Goal: Task Accomplishment & Management: Manage account settings

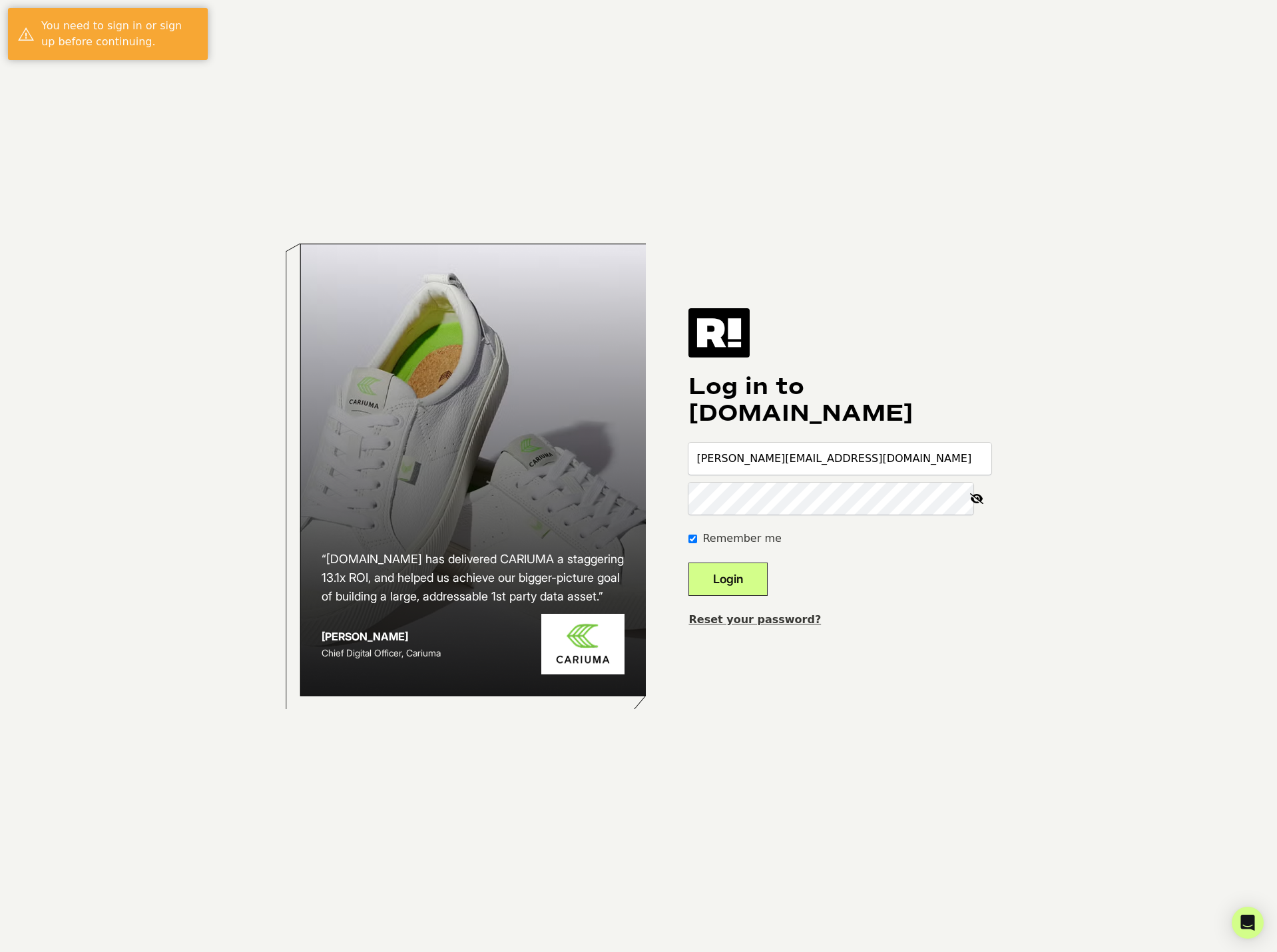
click at [768, 589] on button "Login" at bounding box center [728, 579] width 79 height 33
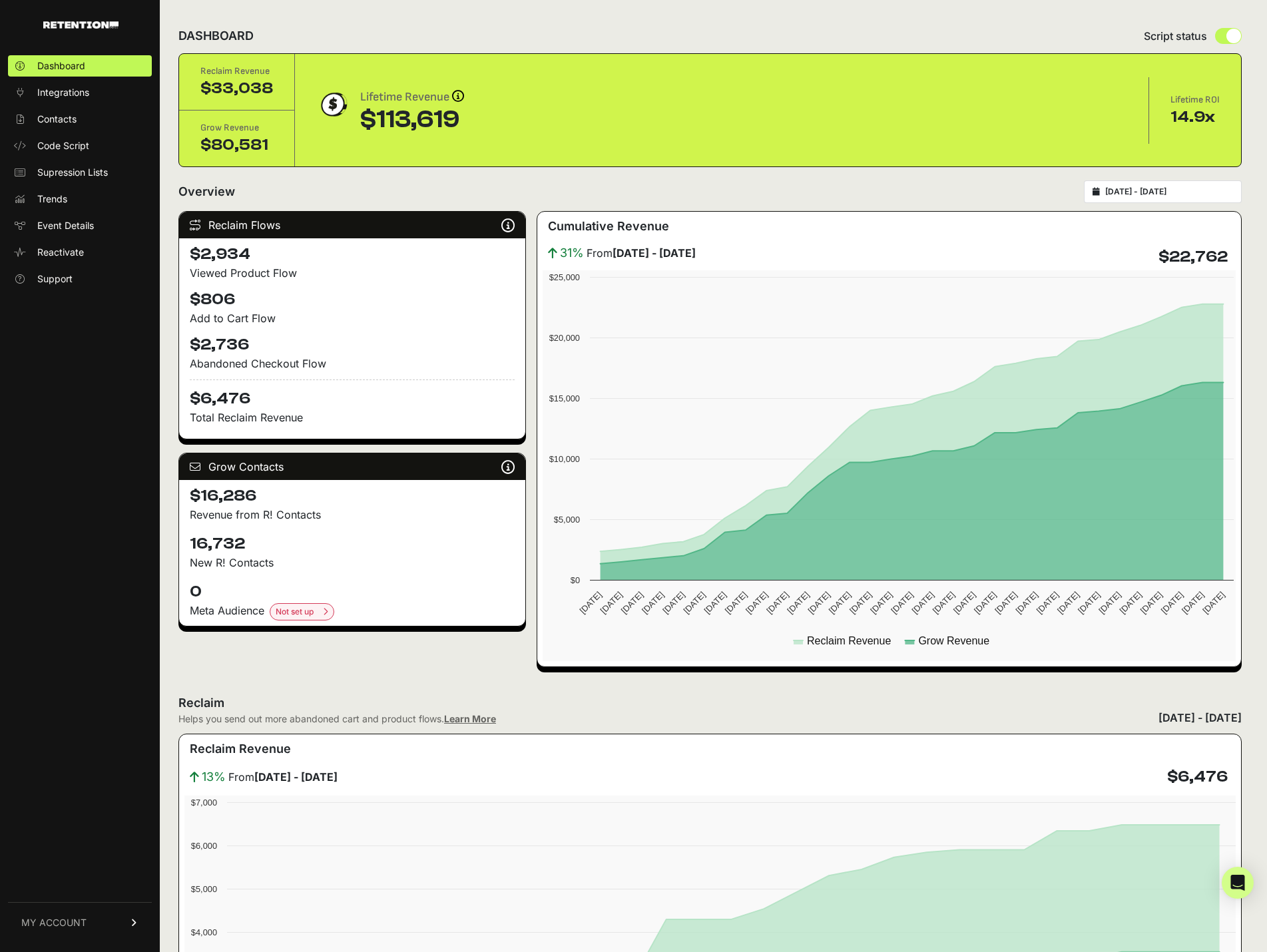
click at [213, 546] on h4 "16,732" at bounding box center [352, 543] width 325 height 21
click at [256, 544] on h4 "16,732" at bounding box center [352, 543] width 325 height 21
drag, startPoint x: 256, startPoint y: 544, endPoint x: 187, endPoint y: 533, distance: 69.9
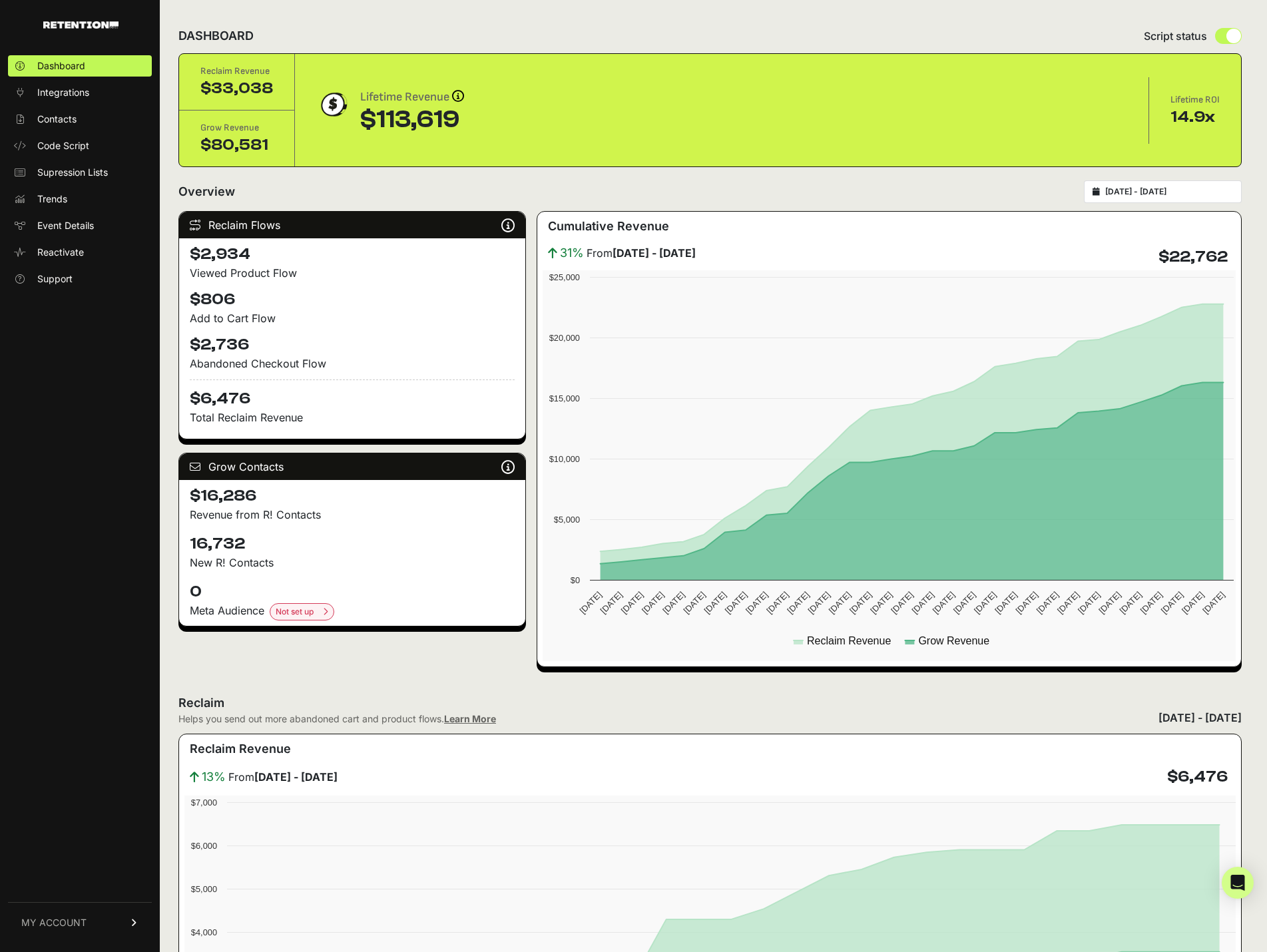
click at [187, 533] on div "16,732 New R! Contacts" at bounding box center [352, 551] width 346 height 48
click at [223, 484] on div "$16,286 Revenue from R! Contacts" at bounding box center [352, 504] width 346 height 48
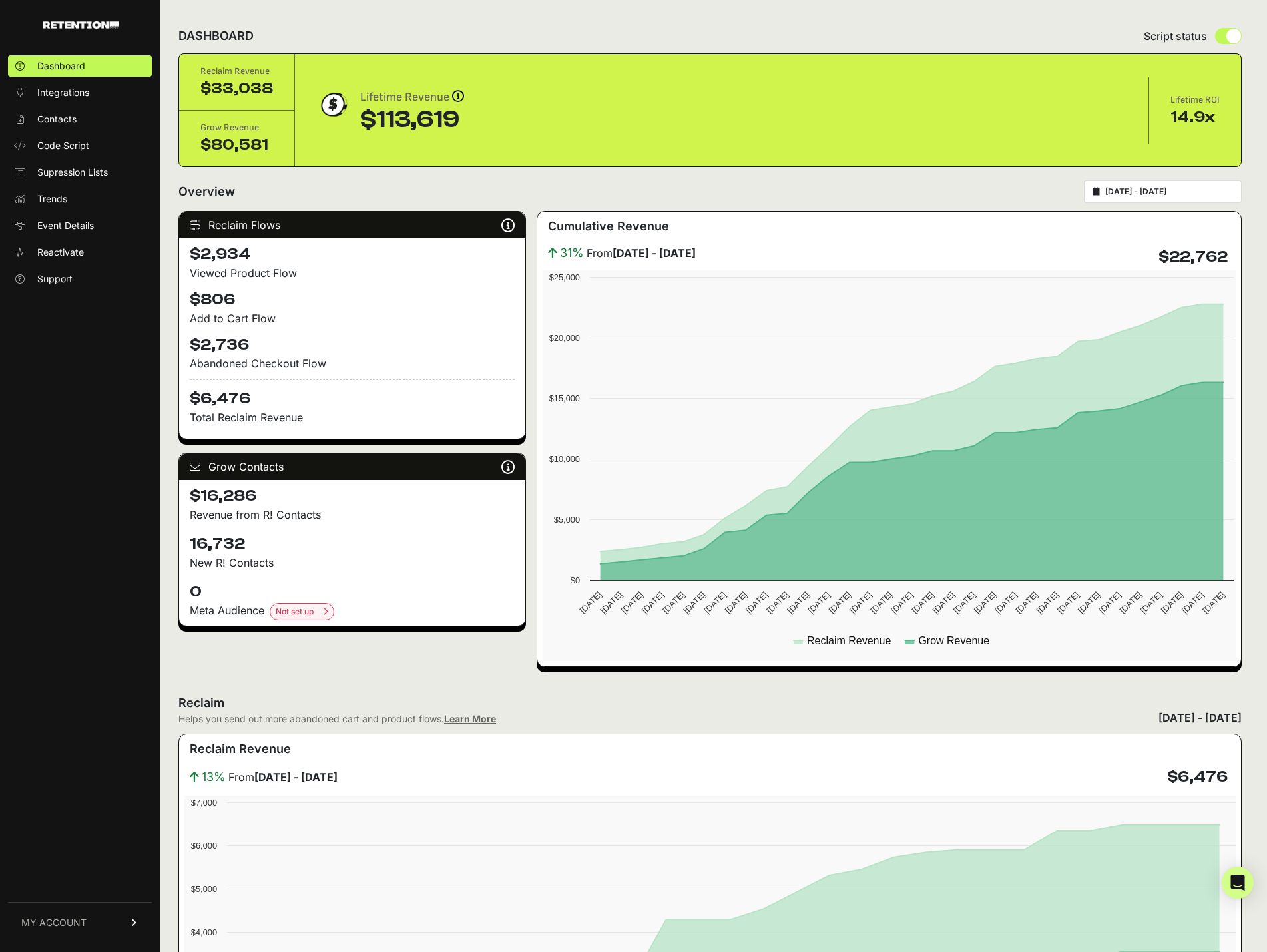
click at [222, 485] on h4 "$16,286" at bounding box center [352, 495] width 325 height 21
click at [245, 390] on h4 "$6,476" at bounding box center [352, 395] width 325 height 30
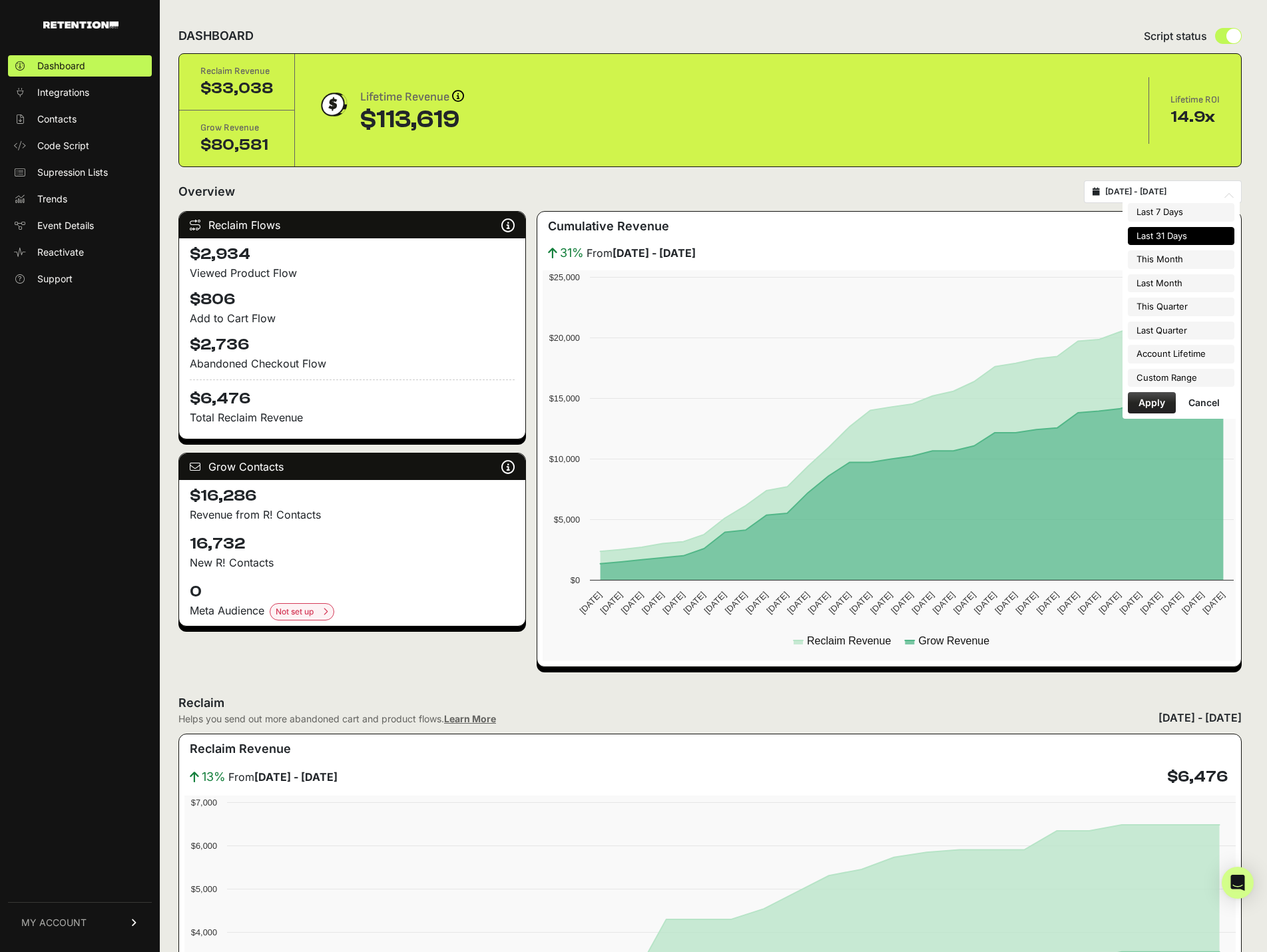
click at [1187, 191] on input "2025-07-20 - 2025-08-19" at bounding box center [1169, 191] width 128 height 11
click at [32, 911] on link "MY ACCOUNT" at bounding box center [80, 922] width 144 height 41
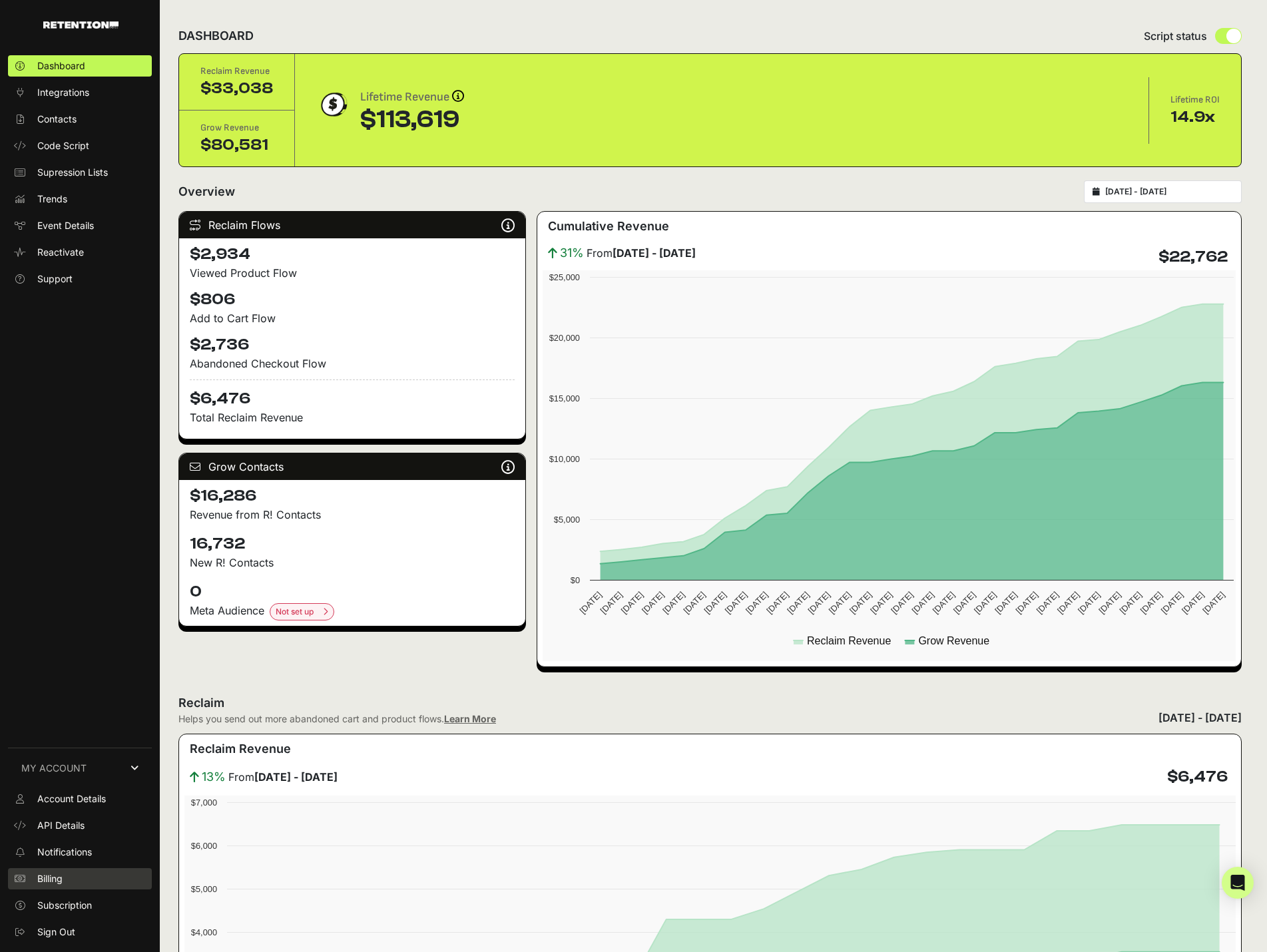
click at [57, 878] on span "Billing" at bounding box center [50, 878] width 25 height 14
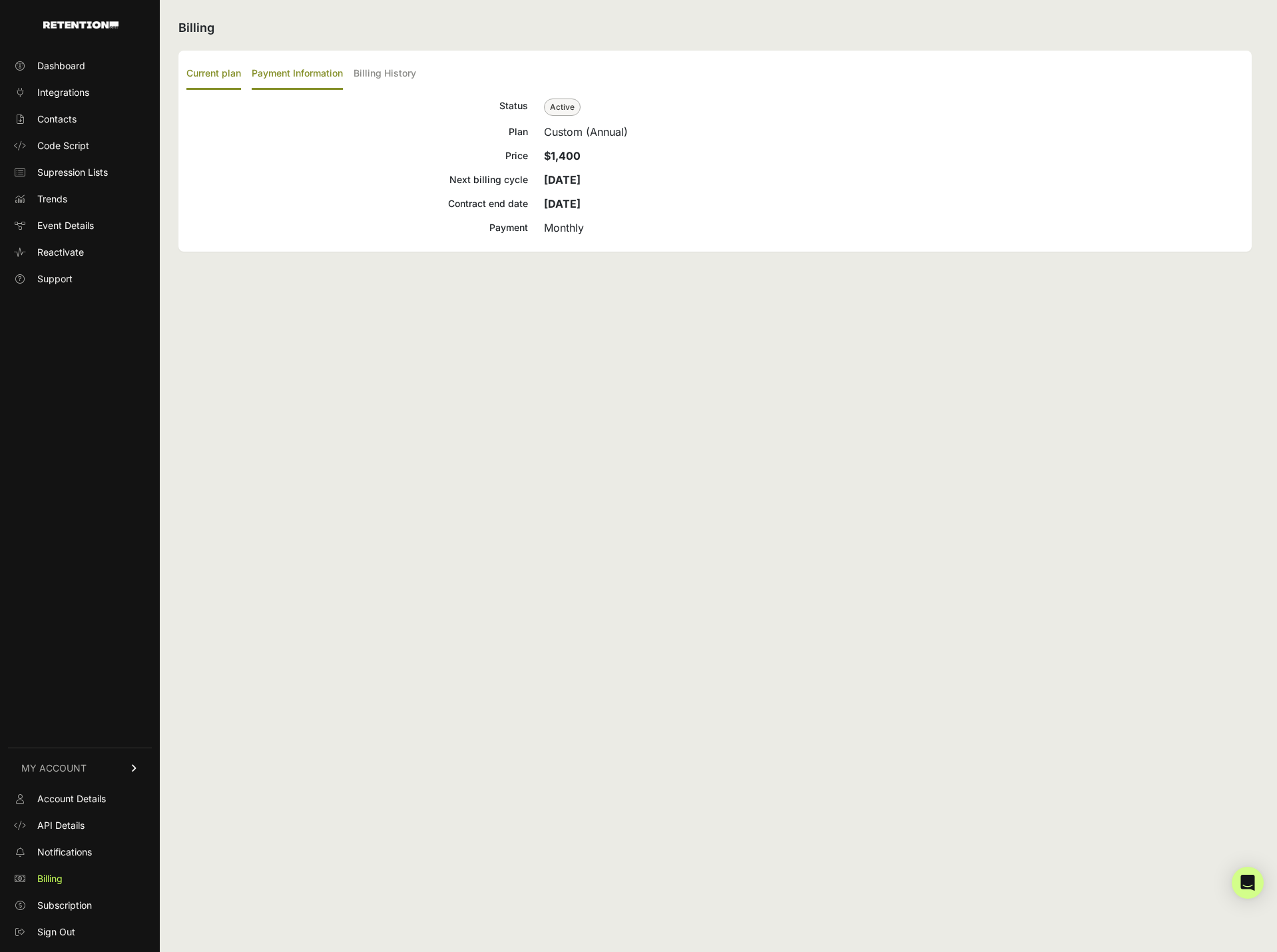
click at [301, 67] on label "Payment Information" at bounding box center [297, 74] width 91 height 31
click at [0, 0] on input "Payment Information" at bounding box center [0, 0] width 0 height 0
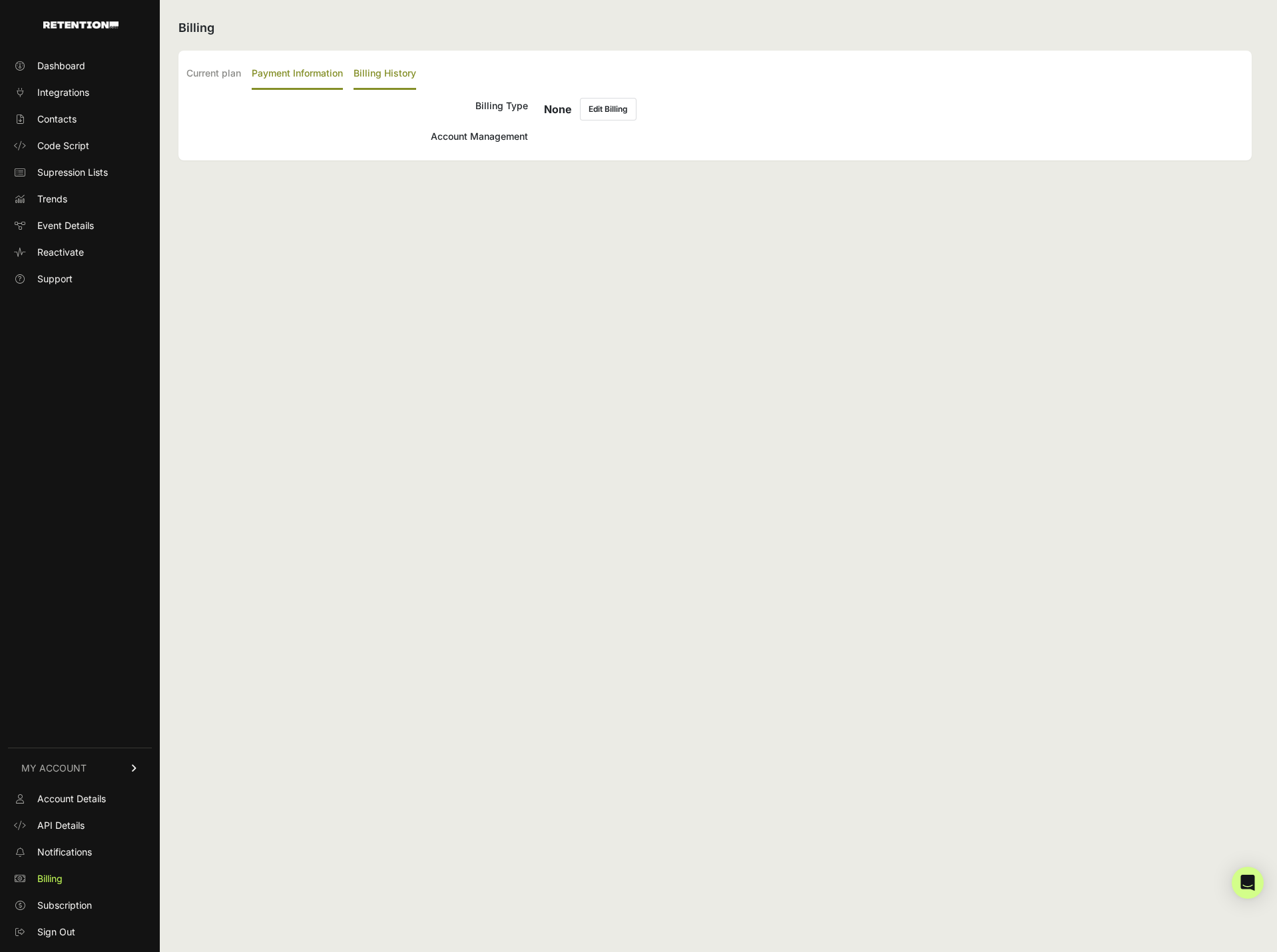
click at [401, 74] on label "Billing History" at bounding box center [385, 74] width 63 height 31
click at [0, 0] on input "Billing History" at bounding box center [0, 0] width 0 height 0
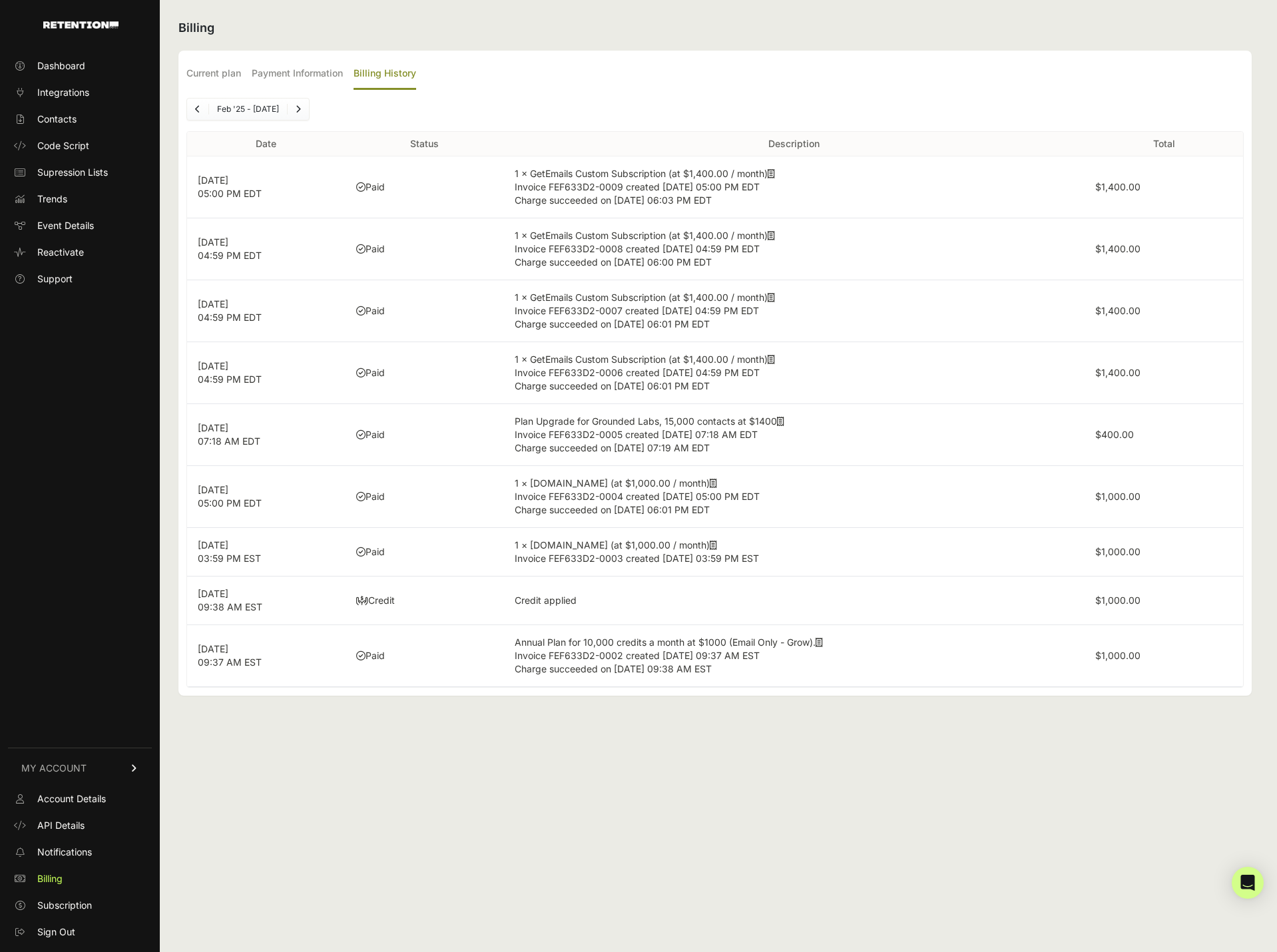
click at [66, 55] on div "Dashboard Integrations Contacts Code Script Supression Lists Trends Event Detai…" at bounding box center [80, 496] width 160 height 908
click at [66, 62] on span "Dashboard" at bounding box center [61, 66] width 48 height 14
